Goal: Find specific fact: Find specific fact

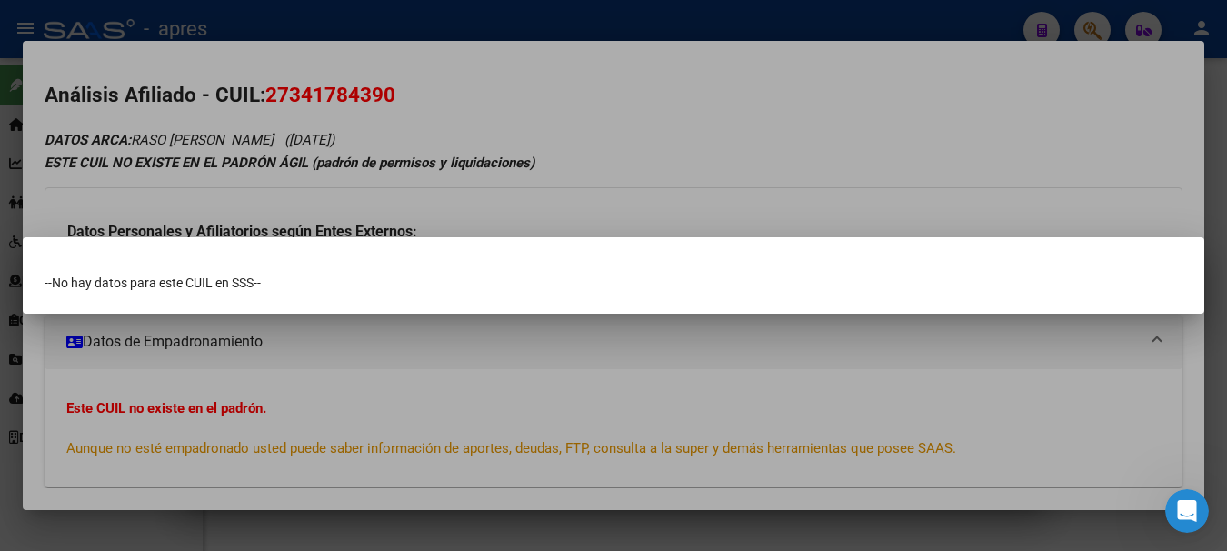
scroll to position [3, 0]
click at [534, 32] on div at bounding box center [613, 275] width 1227 height 551
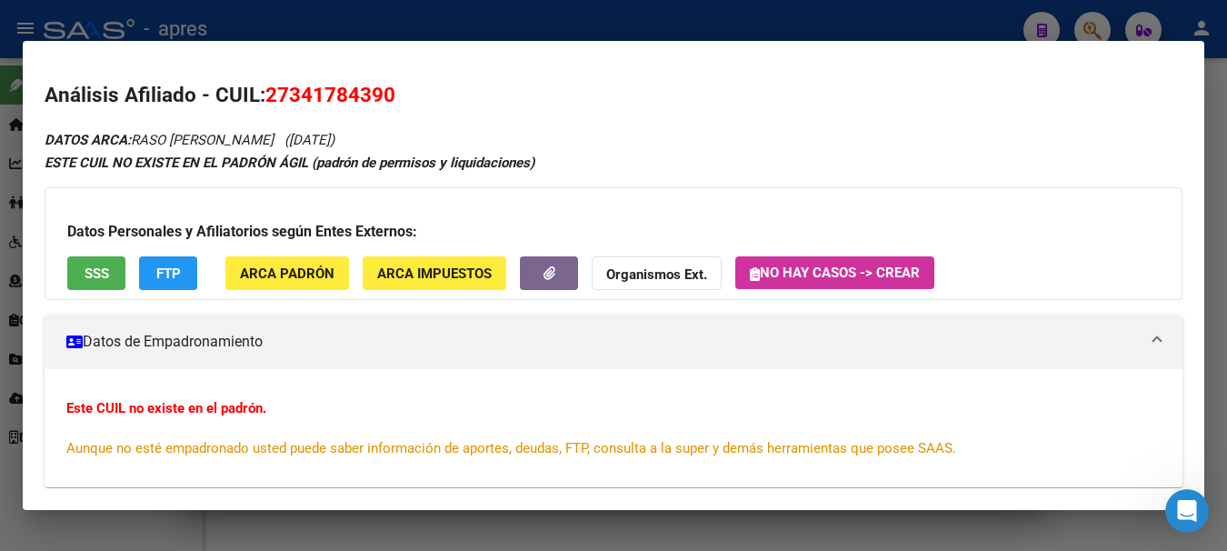
click at [534, 32] on div at bounding box center [613, 275] width 1227 height 551
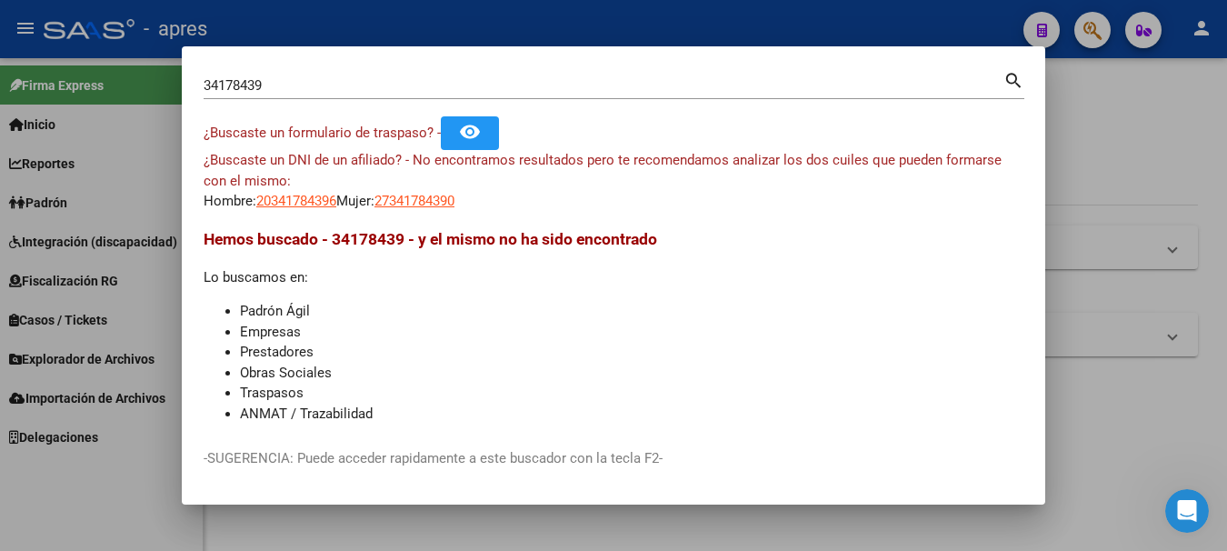
click at [534, 33] on div at bounding box center [613, 275] width 1227 height 551
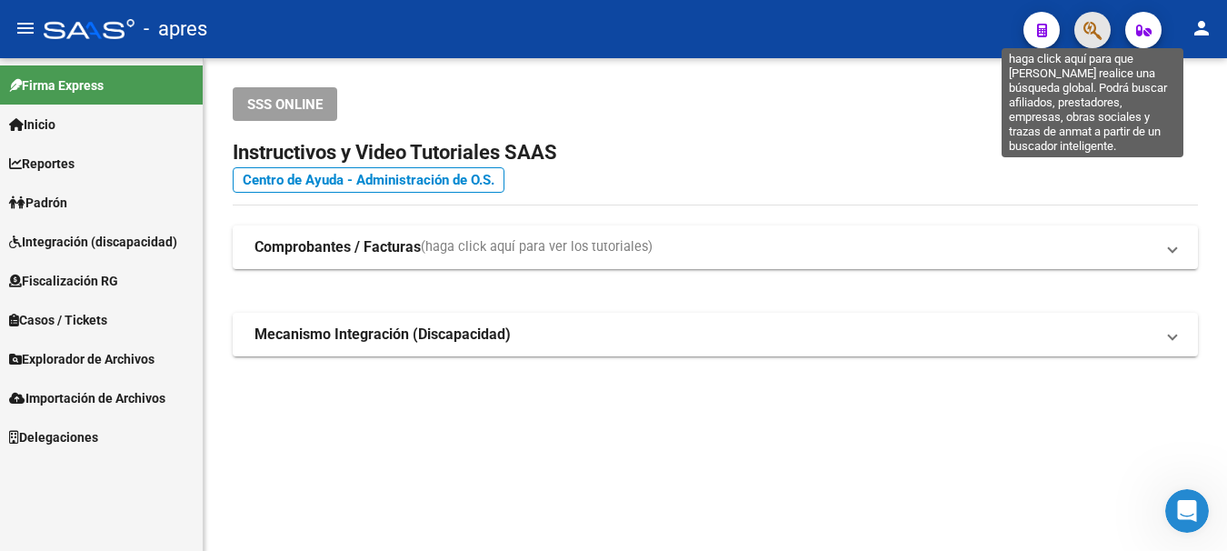
click at [1089, 35] on icon "button" at bounding box center [1092, 30] width 18 height 21
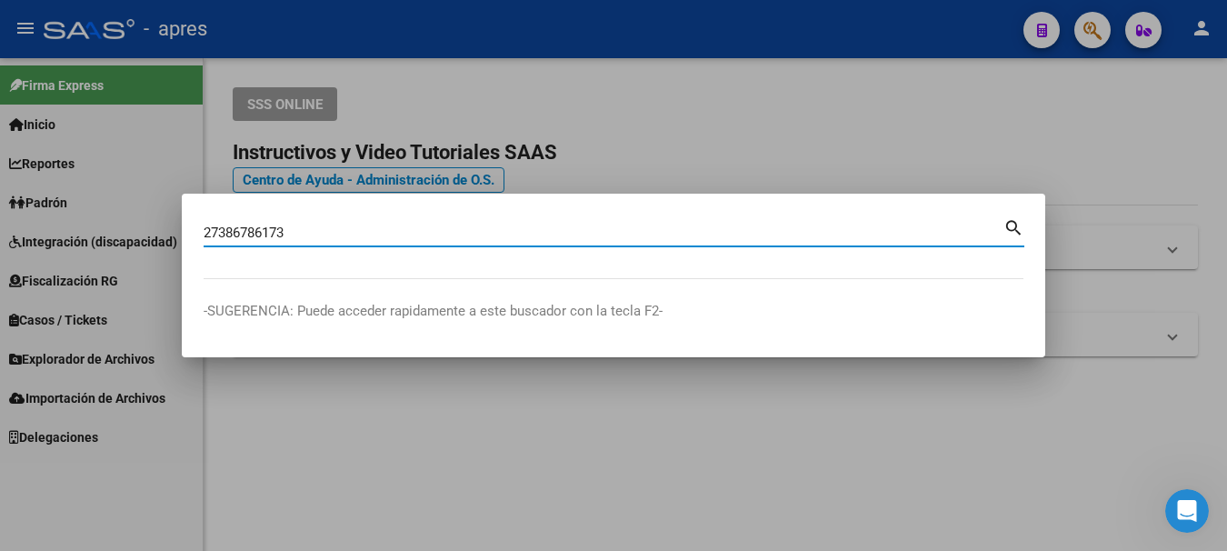
type input "27386786173"
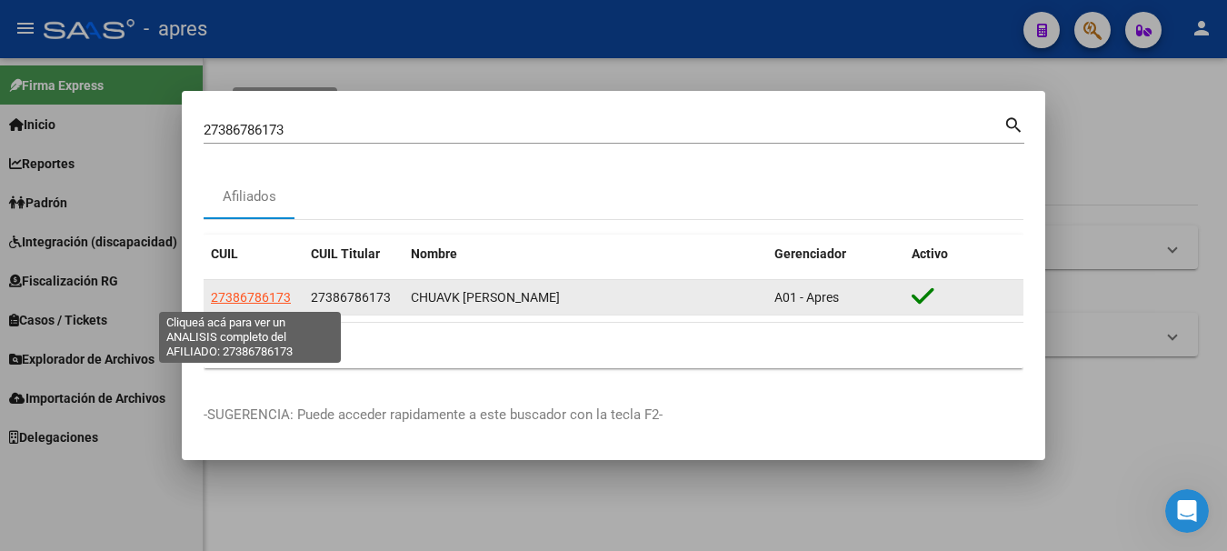
click at [254, 293] on span "27386786173" at bounding box center [251, 297] width 80 height 15
type textarea "27386786173"
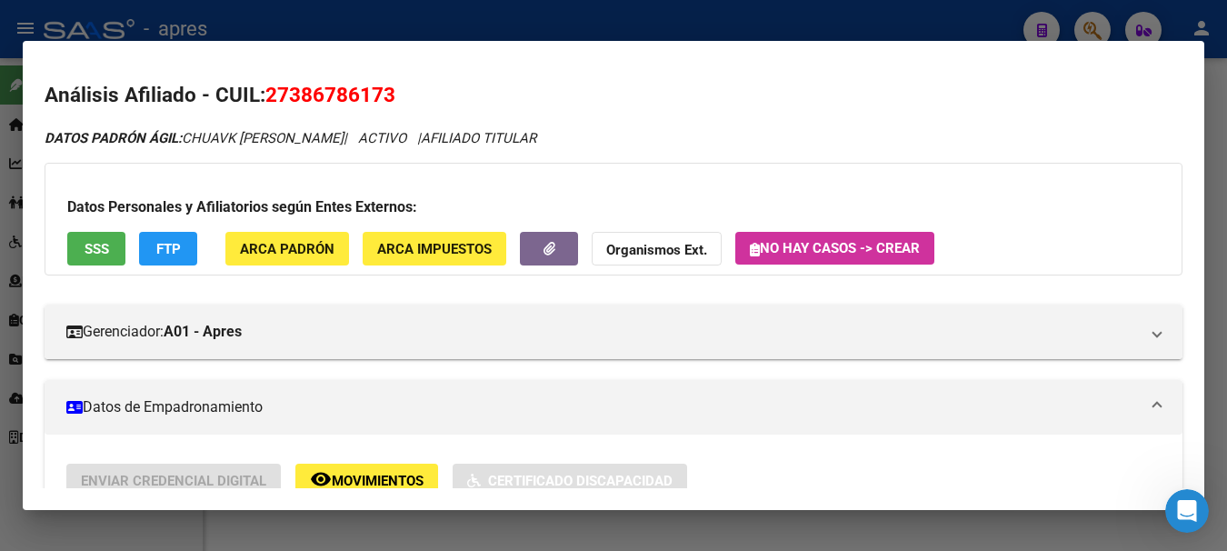
click at [98, 247] on span "SSS" at bounding box center [97, 249] width 25 height 16
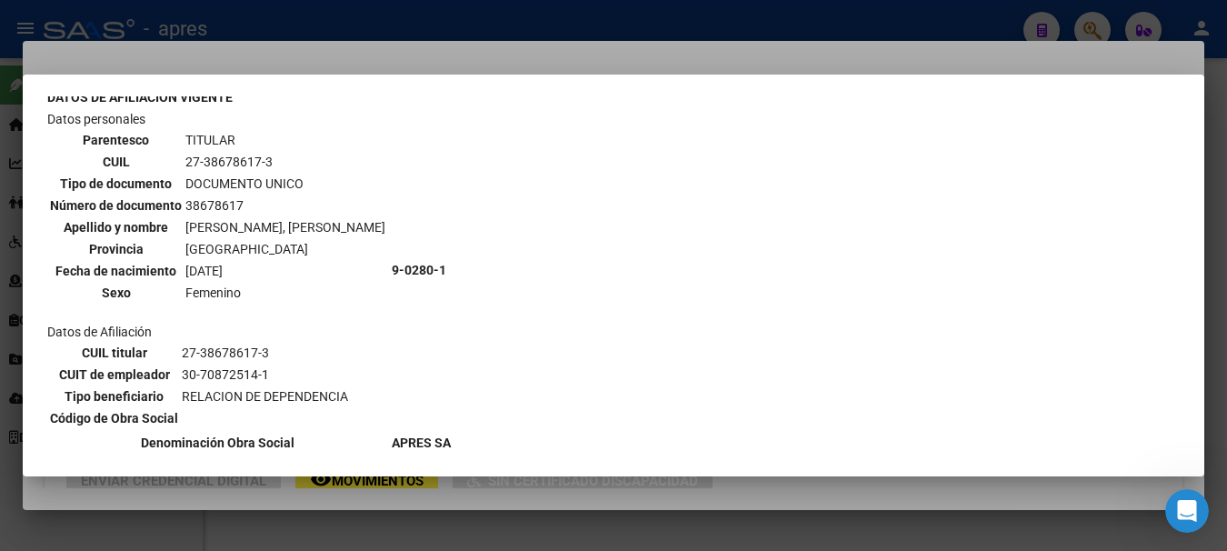
scroll to position [0, 0]
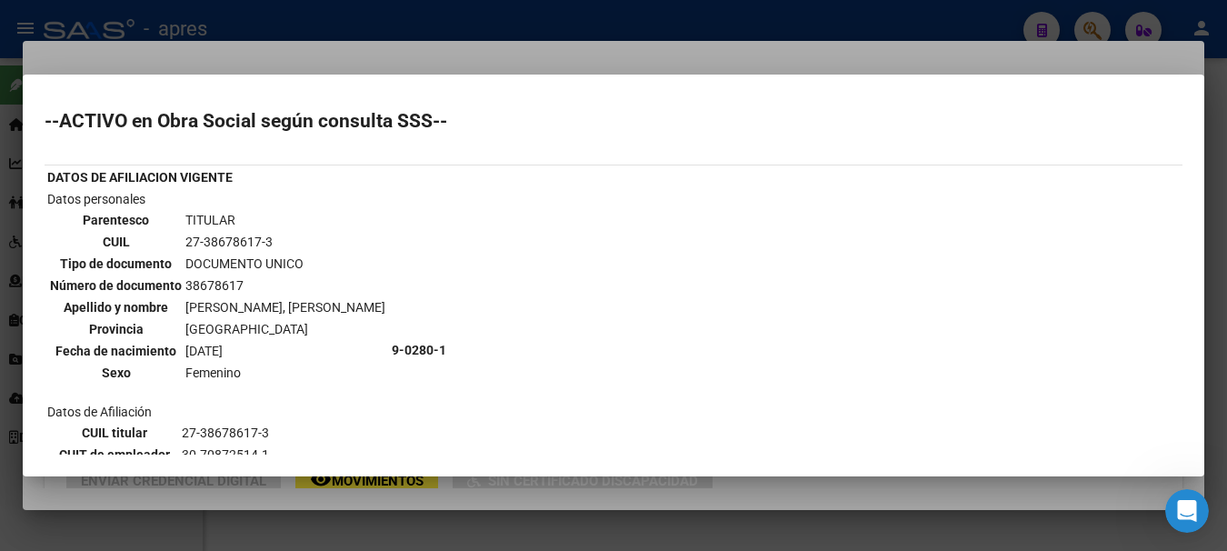
click at [432, 51] on div at bounding box center [613, 275] width 1227 height 551
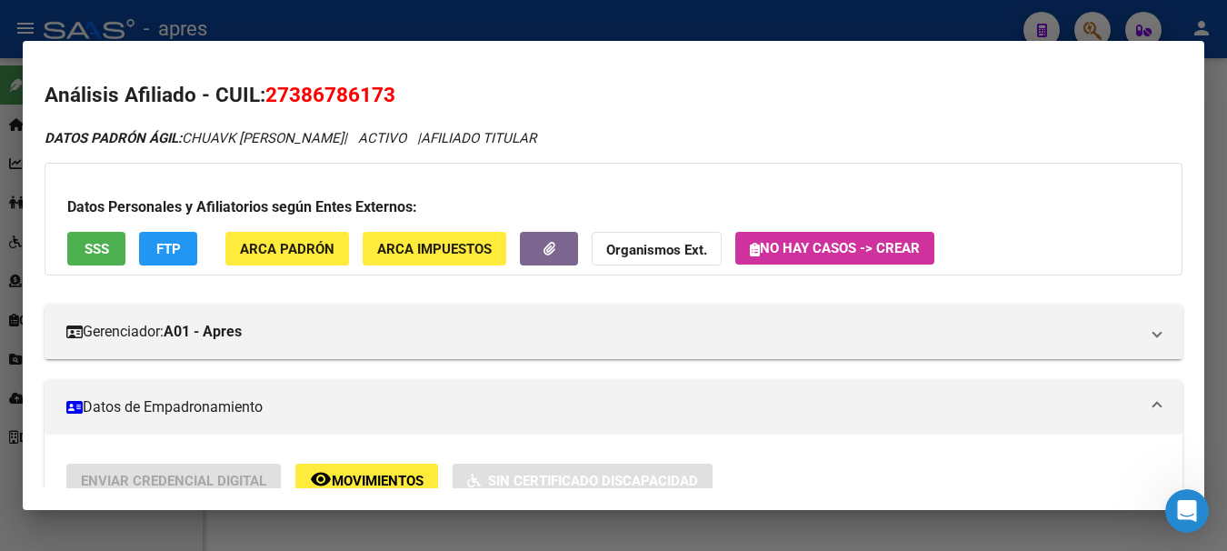
click at [780, 13] on div at bounding box center [613, 275] width 1227 height 551
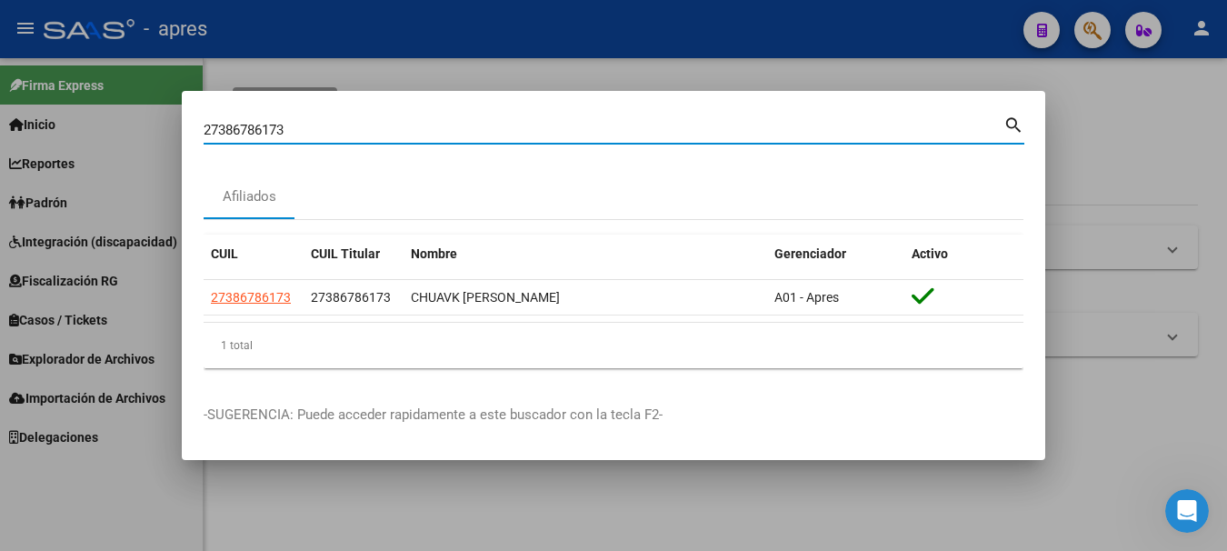
drag, startPoint x: 295, startPoint y: 130, endPoint x: -11, endPoint y: 113, distance: 306.8
click at [0, 113] on html "menu - apres person Firma Express Inicio Calendario SSS Instructivos Contacto O…" at bounding box center [613, 275] width 1227 height 551
paste input "0927465710"
type input "20927465710"
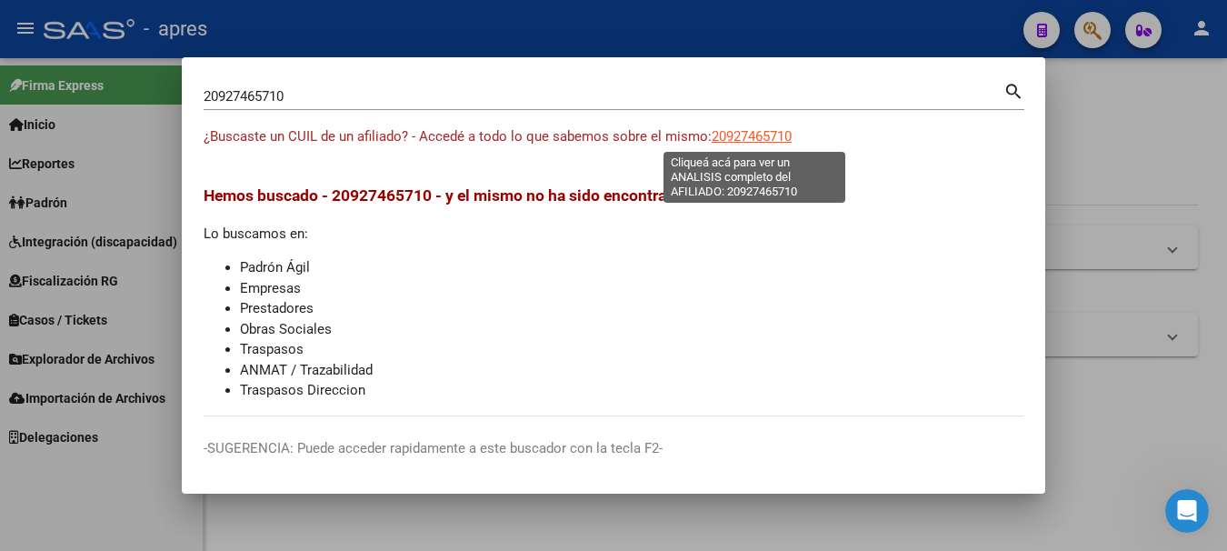
click at [773, 132] on span "20927465710" at bounding box center [752, 136] width 80 height 16
type textarea "20927465710"
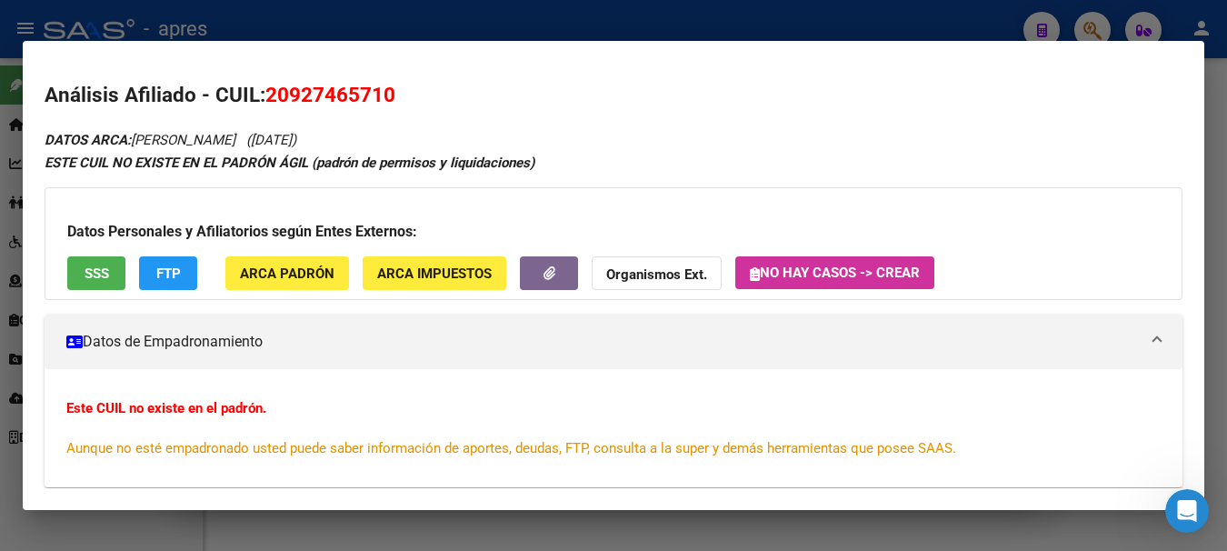
click at [104, 274] on span "SSS" at bounding box center [97, 273] width 25 height 16
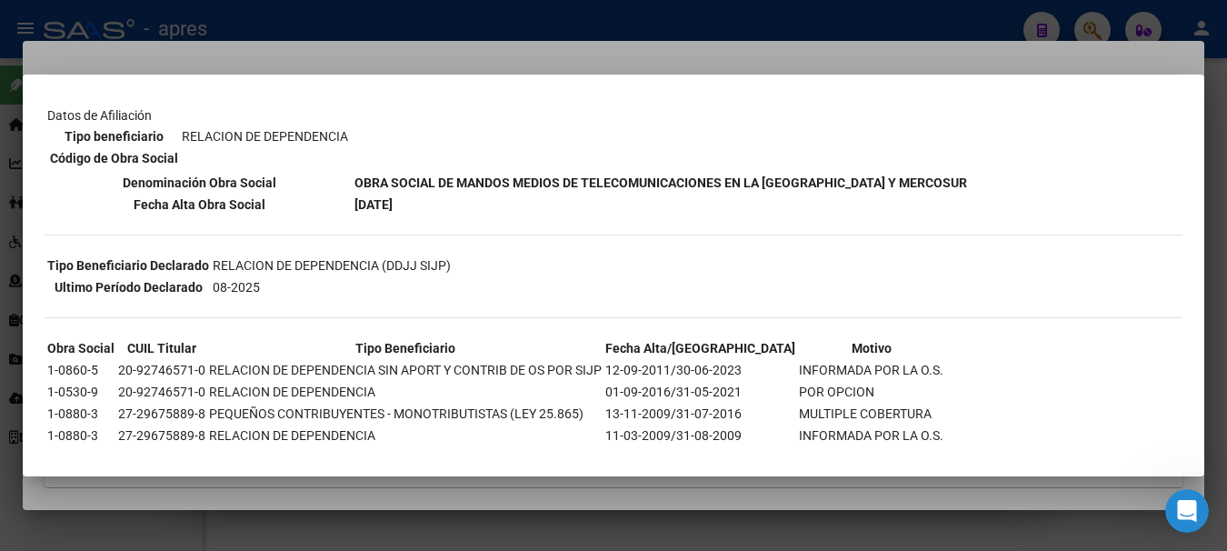
scroll to position [294, 0]
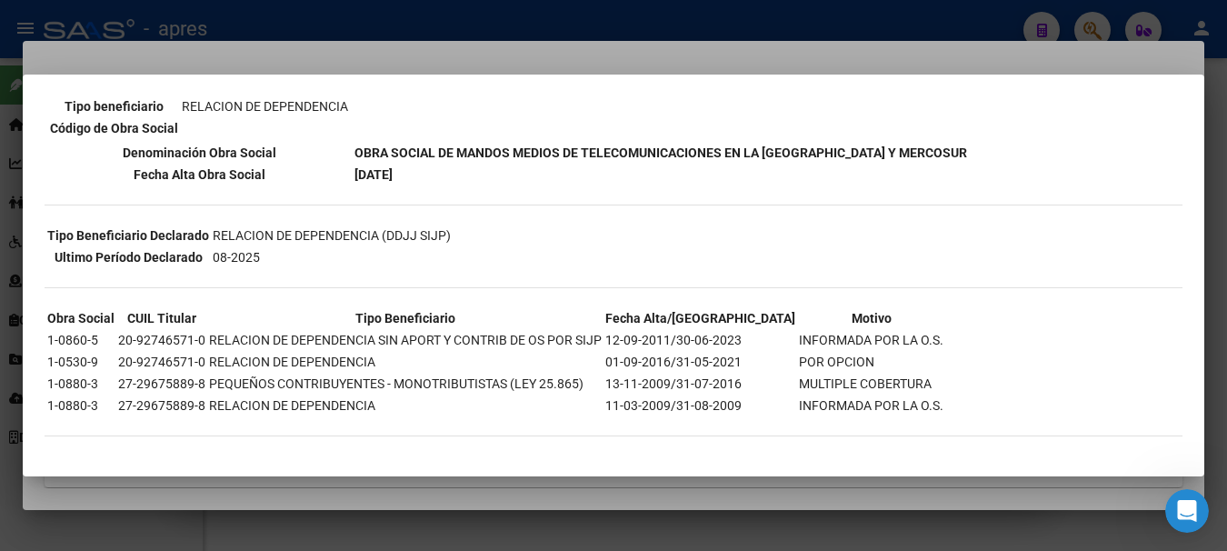
click at [695, 20] on div at bounding box center [613, 275] width 1227 height 551
